Goal: Information Seeking & Learning: Learn about a topic

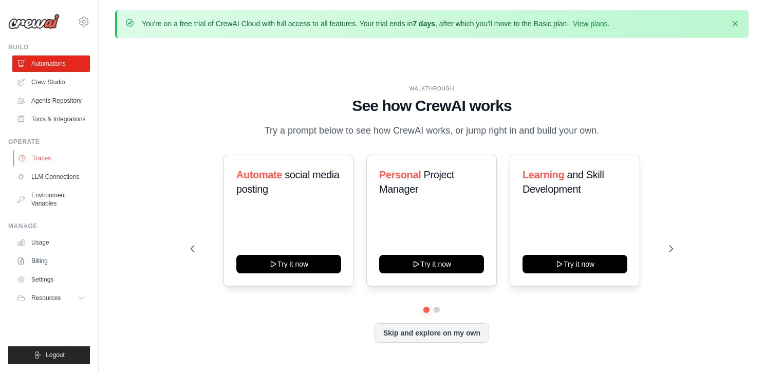
click at [65, 152] on link "Traces" at bounding box center [52, 158] width 78 height 16
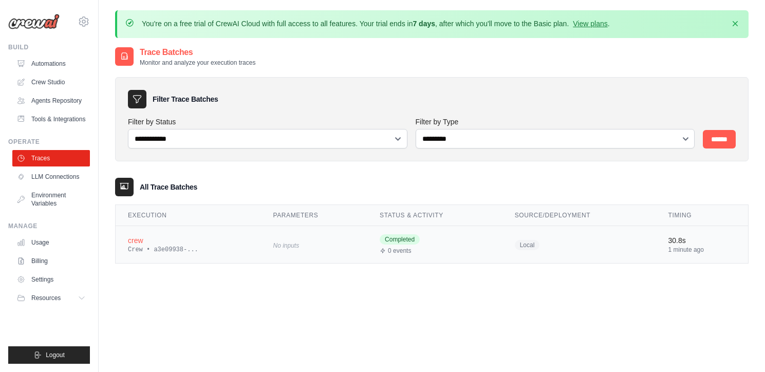
click at [195, 236] on div "crew" at bounding box center [188, 240] width 121 height 10
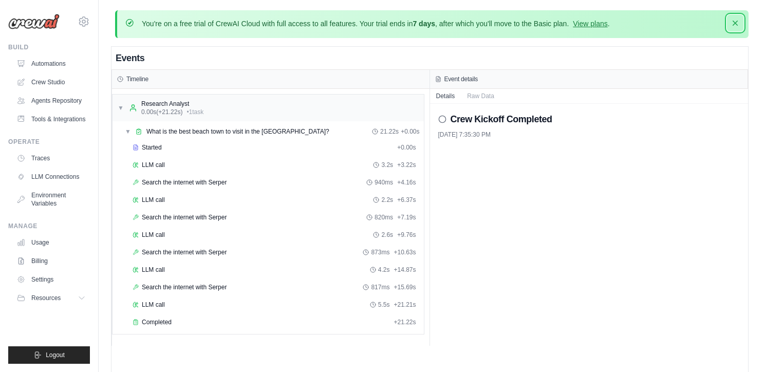
click at [735, 22] on icon "button" at bounding box center [735, 23] width 5 height 5
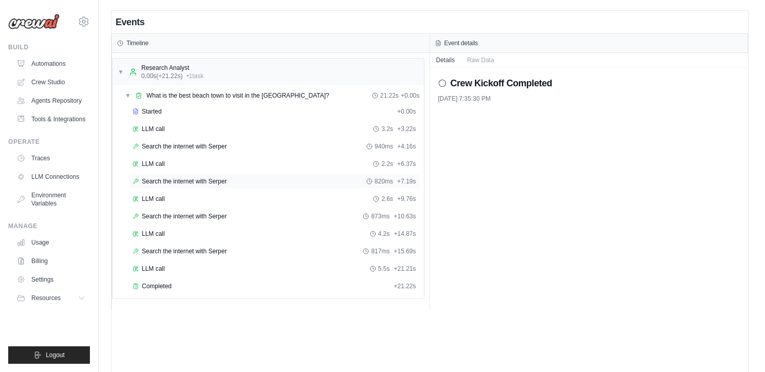
click at [194, 181] on span "Search the internet with Serper" at bounding box center [184, 181] width 85 height 8
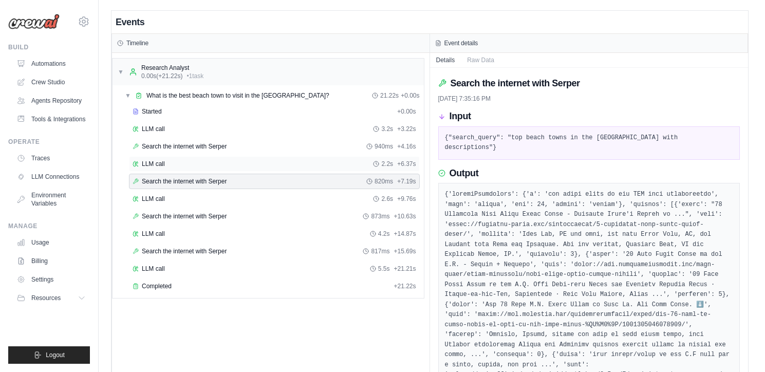
click at [190, 163] on div "LLM call 2.2s + 6.37s" at bounding box center [275, 164] width 284 height 8
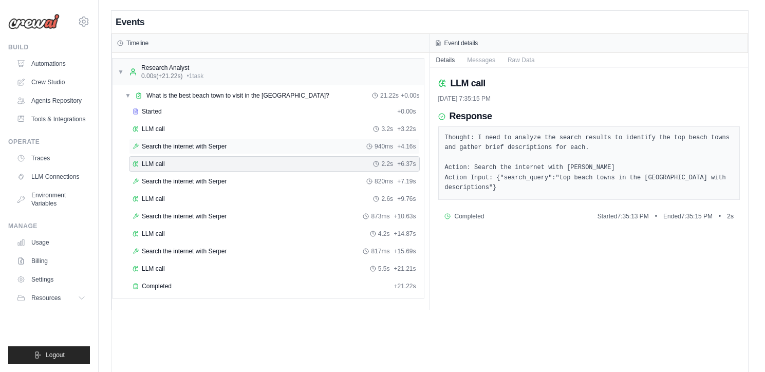
click at [191, 151] on div "Search the internet with Serper 940ms + 4.16s" at bounding box center [274, 146] width 291 height 15
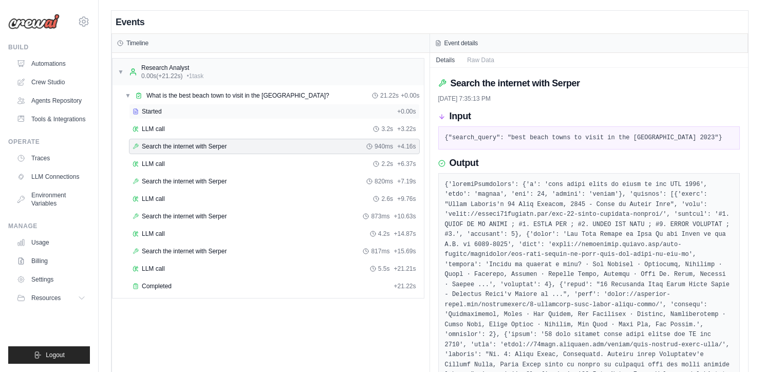
click at [175, 119] on div "Started + 0.00s" at bounding box center [274, 111] width 291 height 15
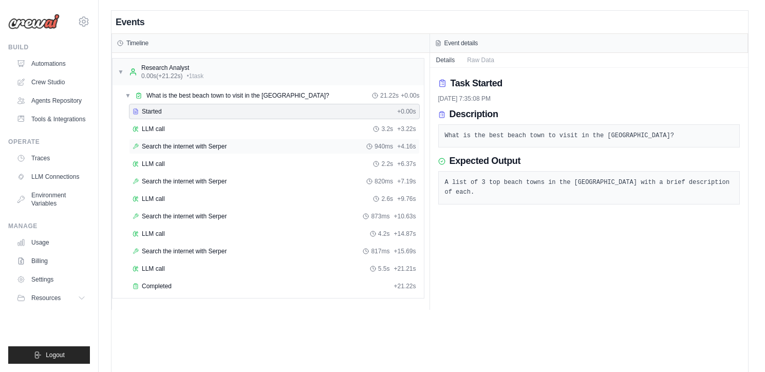
drag, startPoint x: 182, startPoint y: 143, endPoint x: 182, endPoint y: 154, distance: 10.3
click at [182, 146] on div "Search the internet with Serper 940ms + 4.16s" at bounding box center [274, 146] width 291 height 15
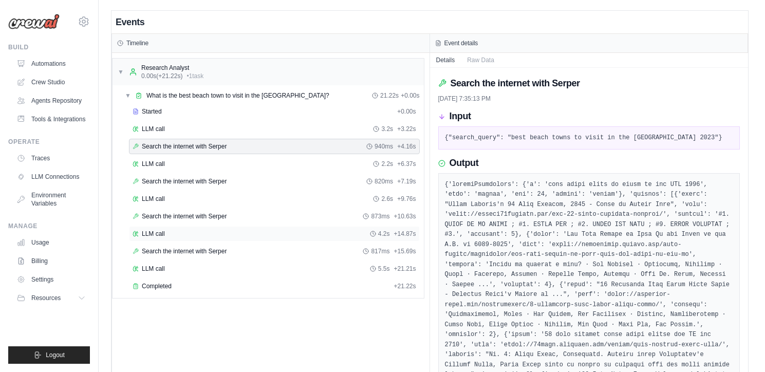
click at [187, 236] on div "LLM call 4.2s + 14.87s" at bounding box center [275, 234] width 284 height 8
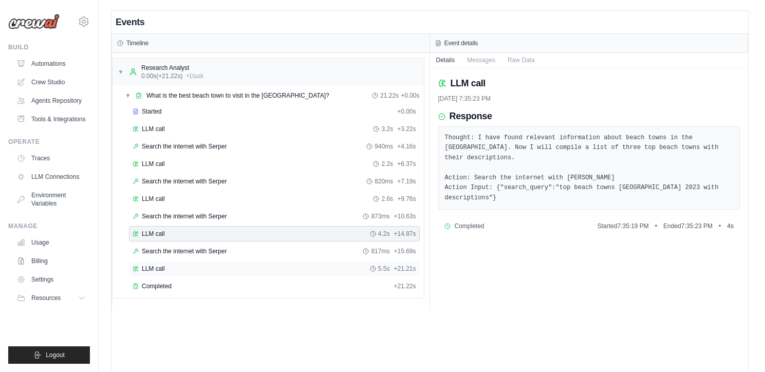
click at [188, 268] on div "LLM call 5.5s + 21.21s" at bounding box center [275, 269] width 284 height 8
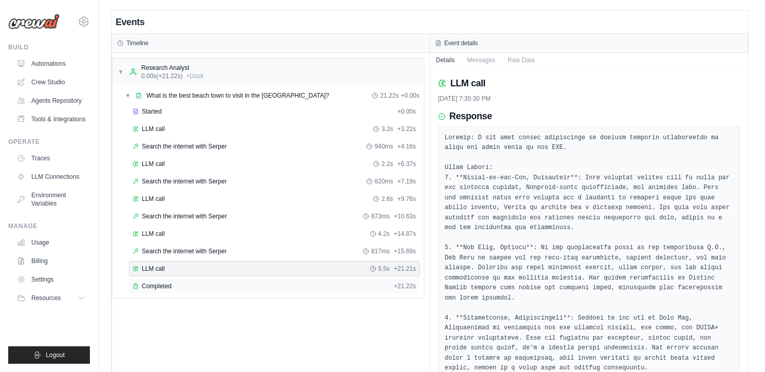
click at [193, 286] on div "Completed" at bounding box center [261, 286] width 257 height 8
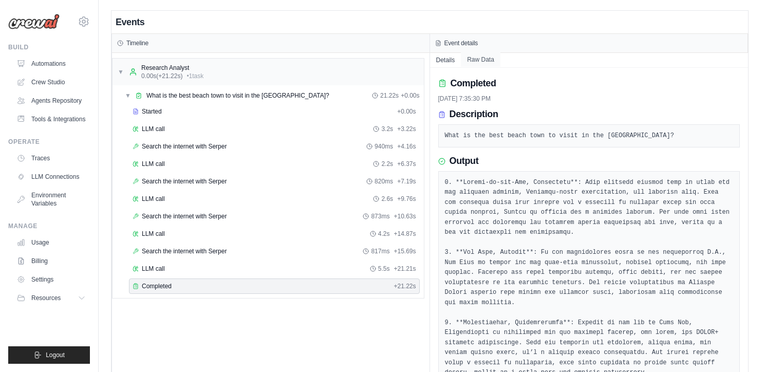
drag, startPoint x: 497, startPoint y: 54, endPoint x: 493, endPoint y: 59, distance: 6.2
click at [497, 54] on button "Raw Data" at bounding box center [481, 59] width 40 height 14
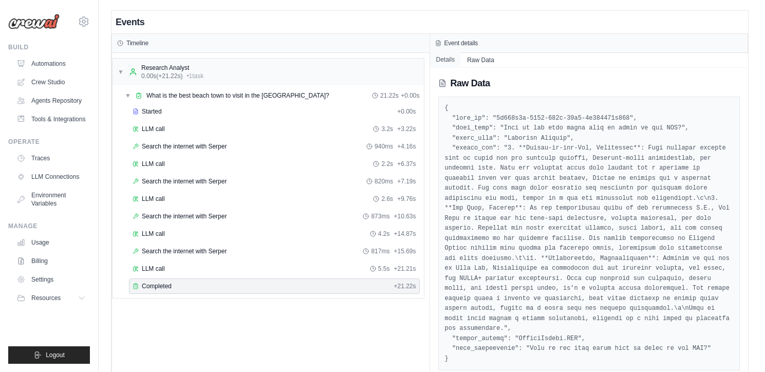
click at [443, 60] on button "Details" at bounding box center [445, 59] width 31 height 14
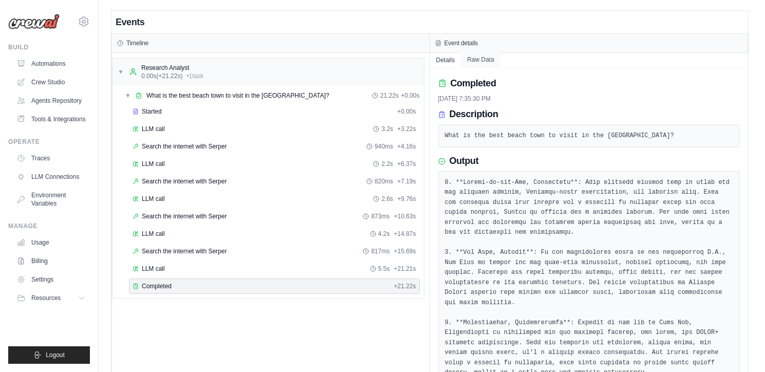
click at [475, 59] on button "Raw Data" at bounding box center [481, 59] width 40 height 14
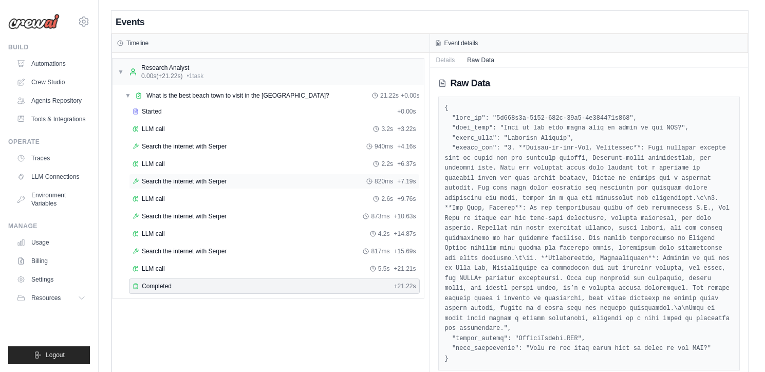
click at [271, 183] on div "Search the internet with Serper 820ms + 7.19s" at bounding box center [275, 181] width 284 height 8
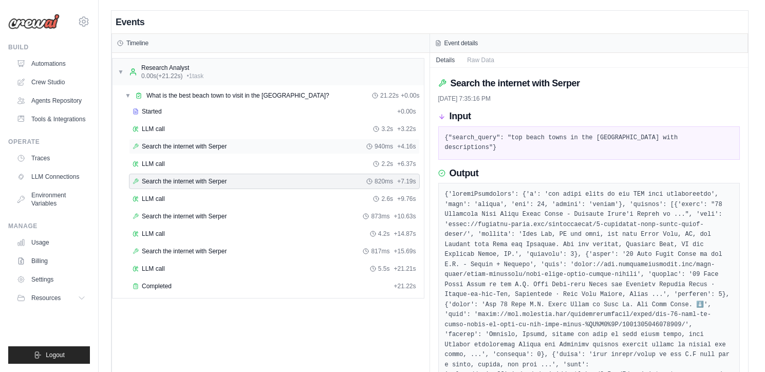
click at [248, 142] on div "Search the internet with Serper 940ms + 4.16s" at bounding box center [275, 146] width 284 height 8
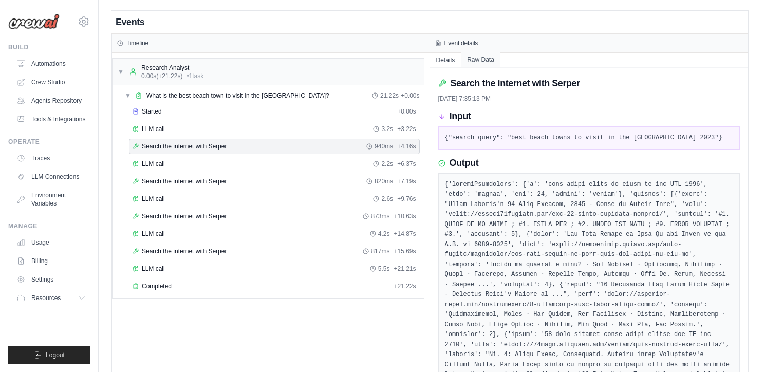
click at [491, 65] on button "Raw Data" at bounding box center [481, 59] width 40 height 14
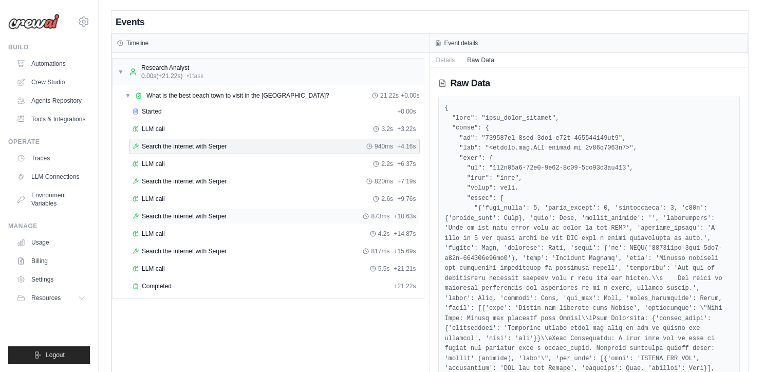
click at [265, 223] on div "Search the internet with Serper 873ms + 10.63s" at bounding box center [274, 216] width 291 height 15
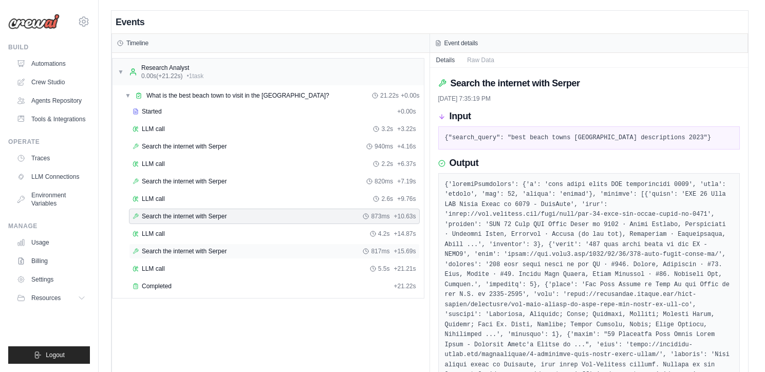
click at [258, 257] on div "Search the internet with Serper 817ms + 15.69s" at bounding box center [274, 251] width 291 height 15
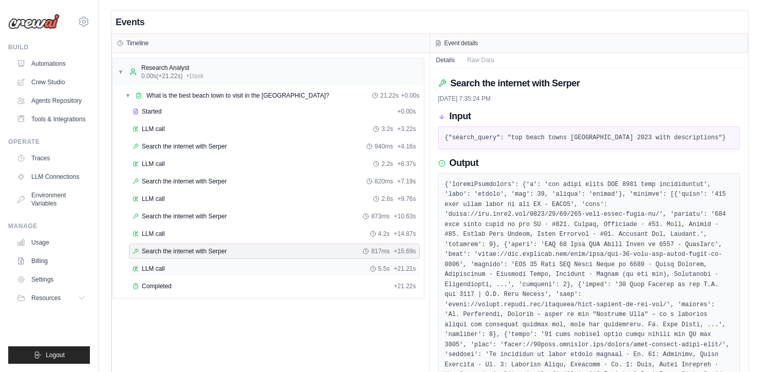
click at [263, 268] on div "LLM call 5.5s + 21.21s" at bounding box center [275, 269] width 284 height 8
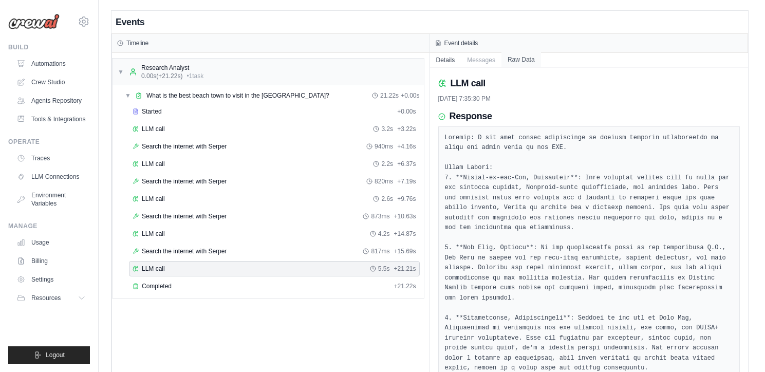
click at [514, 60] on button "Raw Data" at bounding box center [521, 59] width 40 height 14
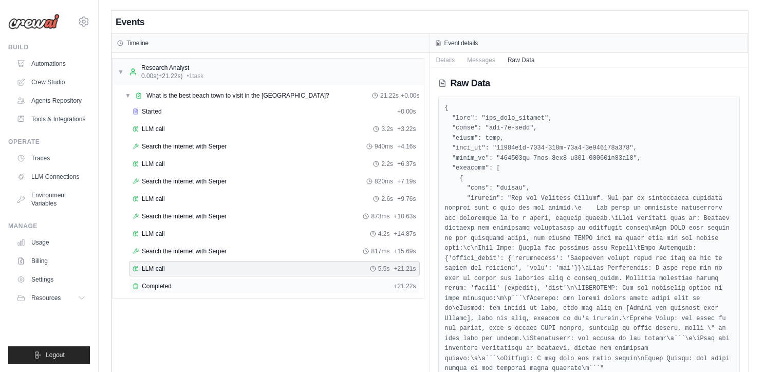
click at [194, 289] on div "Completed" at bounding box center [261, 286] width 257 height 8
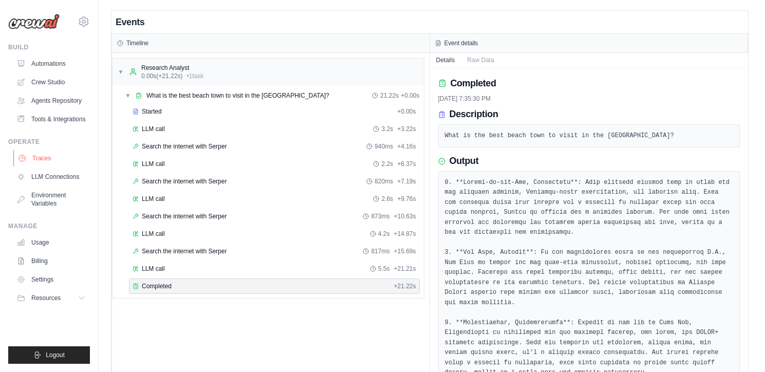
click at [49, 160] on link "Traces" at bounding box center [52, 158] width 78 height 16
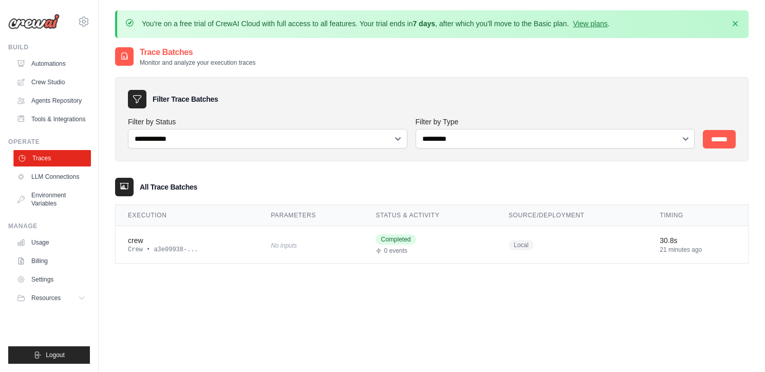
click at [46, 158] on link "Traces" at bounding box center [52, 158] width 78 height 16
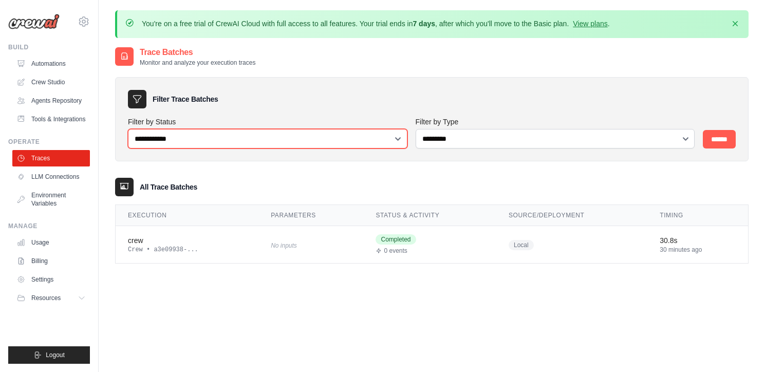
click at [317, 136] on select "**********" at bounding box center [268, 139] width 280 height 20
